Goal: Check status: Check status

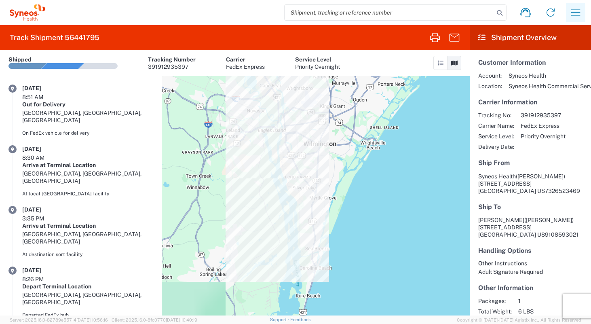
click at [576, 15] on icon "button" at bounding box center [576, 12] width 9 height 6
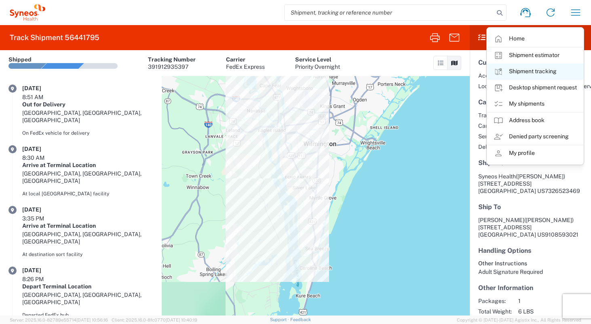
click at [551, 70] on link "Shipment tracking" at bounding box center [535, 72] width 96 height 16
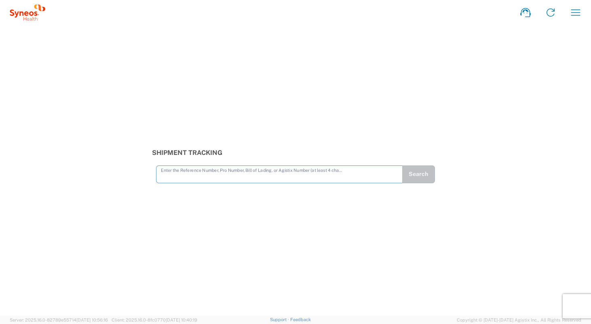
click at [243, 174] on input "text" at bounding box center [279, 174] width 237 height 14
type input "1ZK124828432642827"
click at [422, 175] on button "Search" at bounding box center [418, 174] width 33 height 18
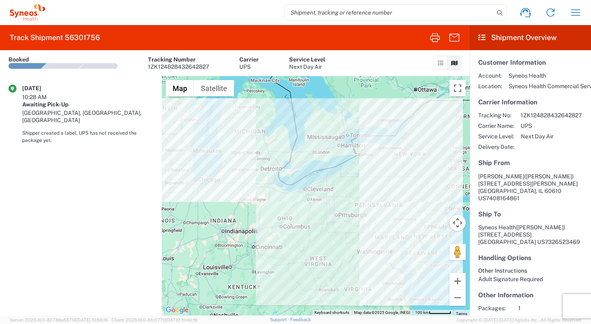
click at [420, 9] on input "search" at bounding box center [390, 12] width 210 height 15
paste input "1ZK12482Y013606081"
type input "1ZK12482Y013606081"
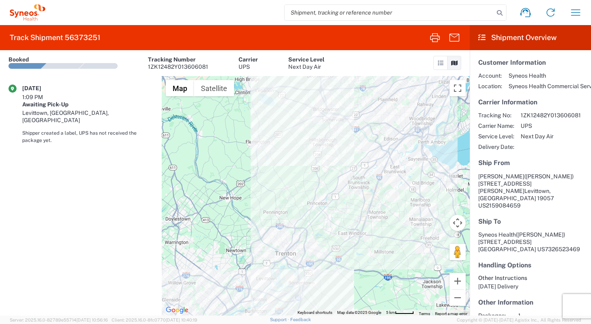
click at [358, 13] on input "search" at bounding box center [390, 12] width 210 height 15
paste input "SCTASK2672781"
type input "SCTASK2672781"
drag, startPoint x: 352, startPoint y: 8, endPoint x: 288, endPoint y: 3, distance: 64.2
click at [288, 3] on div "SCTASK2672781 Home Shipment estimator Shipment tracking Desktop shipment reques…" at bounding box center [316, 12] width 543 height 19
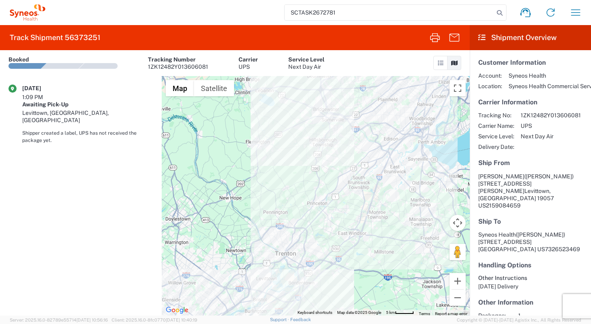
click at [305, 11] on input "SCTASK2672781" at bounding box center [390, 12] width 210 height 15
paste input "1ZK12482Y013606081"
type input "1ZK12482Y013606081"
click at [579, 12] on icon "button" at bounding box center [576, 12] width 9 height 6
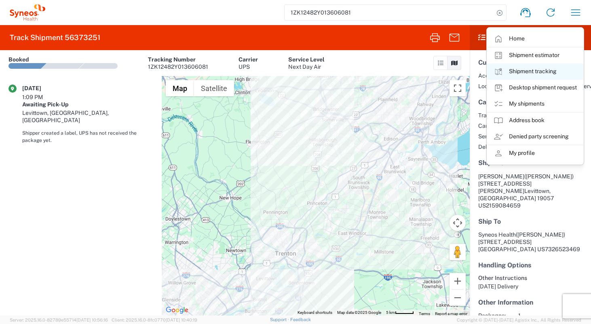
click at [550, 72] on link "Shipment tracking" at bounding box center [535, 72] width 96 height 16
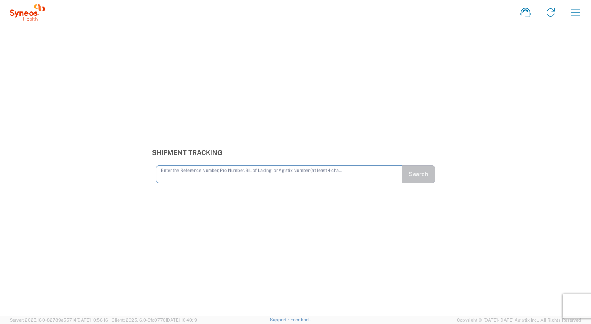
click at [284, 171] on input "text" at bounding box center [279, 174] width 237 height 14
type input "1ZK12482Y013606081"
